Goal: Task Accomplishment & Management: Complete application form

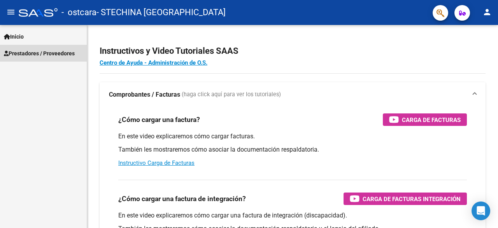
click at [33, 55] on span "Prestadores / Proveedores" at bounding box center [39, 53] width 71 height 9
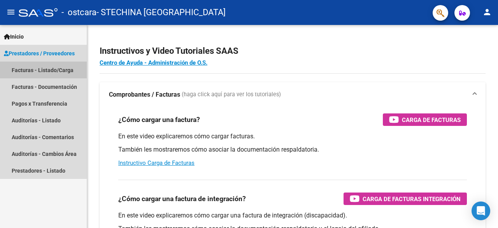
click at [35, 70] on link "Facturas - Listado/Carga" at bounding box center [43, 70] width 87 height 17
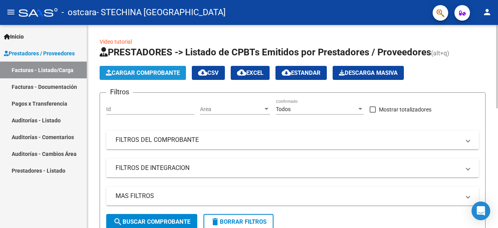
click at [142, 74] on span "Cargar Comprobante" at bounding box center [143, 72] width 74 height 7
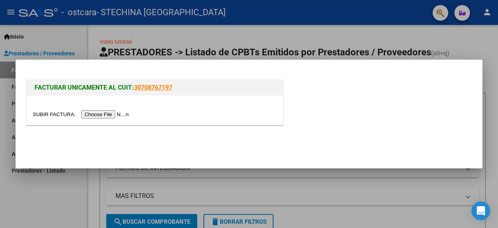
click at [121, 112] on input "file" at bounding box center [82, 114] width 99 height 8
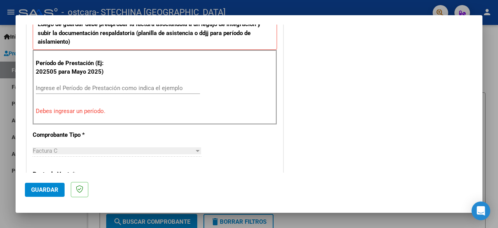
scroll to position [219, 0]
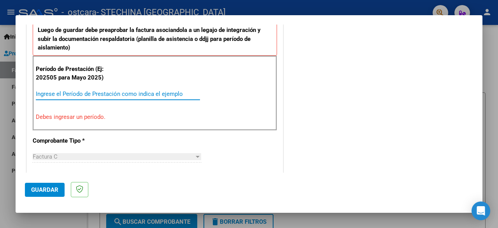
click at [169, 91] on input "Ingrese el Período de Prestación como indica el ejemplo" at bounding box center [118, 93] width 164 height 7
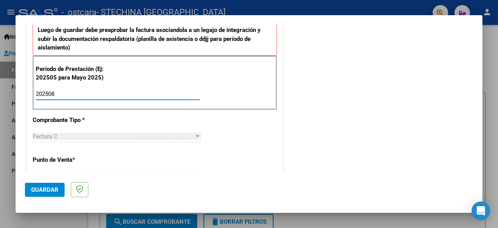
type input "202508"
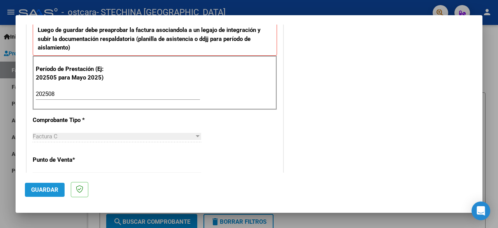
click at [41, 195] on button "Guardar" at bounding box center [45, 190] width 40 height 14
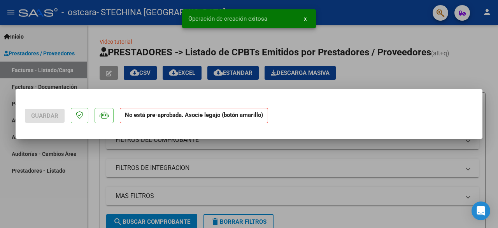
scroll to position [0, 0]
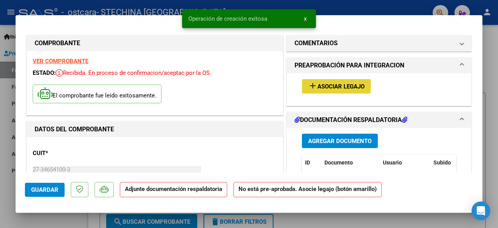
click at [345, 87] on span "Asociar Legajo" at bounding box center [341, 86] width 47 height 7
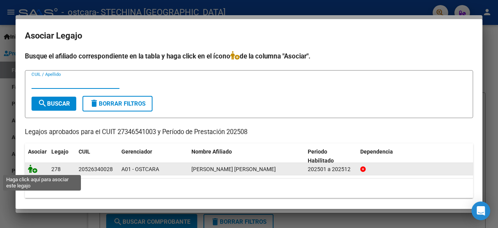
click at [33, 170] on icon at bounding box center [32, 168] width 9 height 9
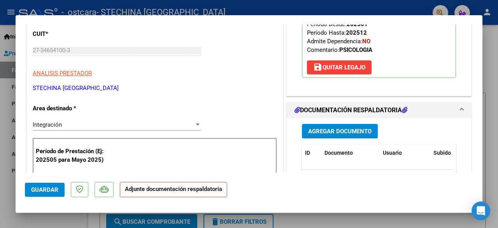
scroll to position [127, 0]
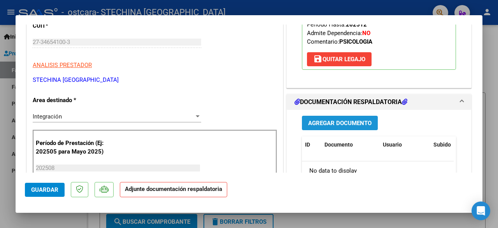
click at [312, 127] on span "Agregar Documento" at bounding box center [339, 123] width 63 height 7
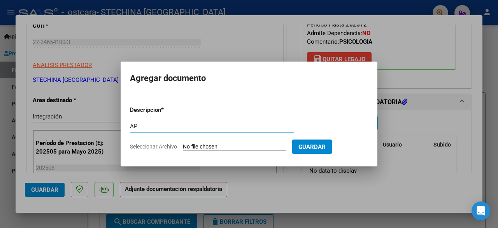
type input "A"
type input "p"
type input "Planilla de Asistencia"
click at [245, 146] on input "Seleccionar Archivo" at bounding box center [234, 146] width 103 height 7
type input "C:\fakepath\Asistencia Agosto.pdf"
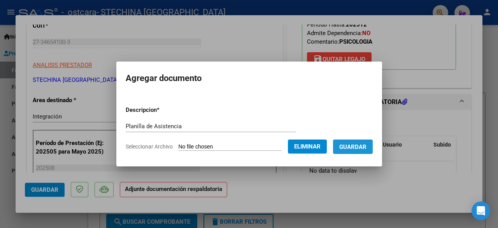
click at [367, 144] on span "Guardar" at bounding box center [353, 146] width 27 height 7
